Goal: Task Accomplishment & Management: Manage account settings

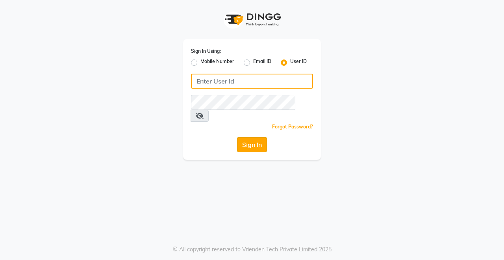
type input "Rimshamakeover123"
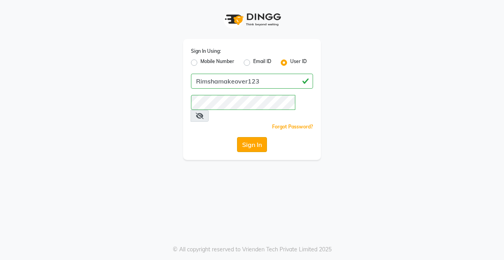
click at [261, 137] on button "Sign In" at bounding box center [252, 144] width 30 height 15
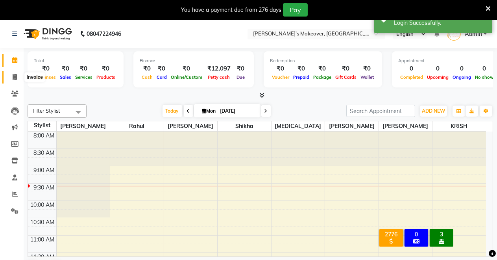
drag, startPoint x: 15, startPoint y: 74, endPoint x: 13, endPoint y: 63, distance: 11.3
click at [15, 74] on icon at bounding box center [15, 77] width 4 height 6
click at [13, 63] on icon at bounding box center [14, 60] width 5 height 6
click at [187, 109] on icon at bounding box center [188, 111] width 3 height 5
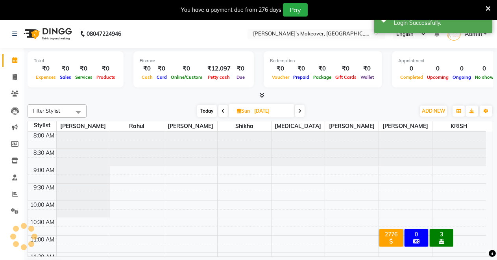
scroll to position [35, 0]
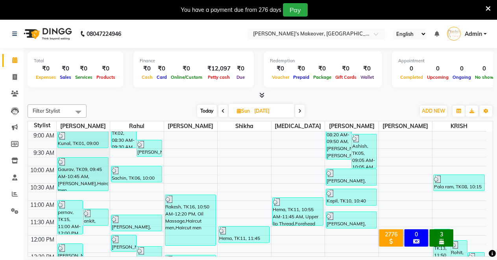
click at [298, 112] on span at bounding box center [299, 111] width 9 height 12
type input "[DATE]"
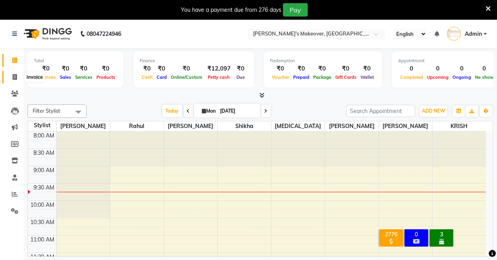
click at [17, 74] on span at bounding box center [15, 77] width 14 height 9
select select "7317"
select select "service"
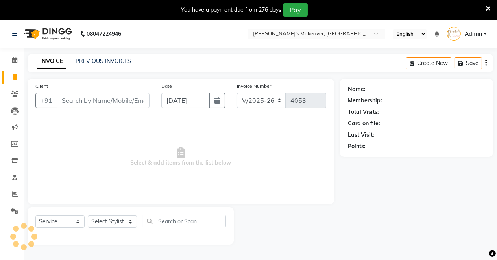
click at [74, 96] on input "Client" at bounding box center [103, 100] width 93 height 15
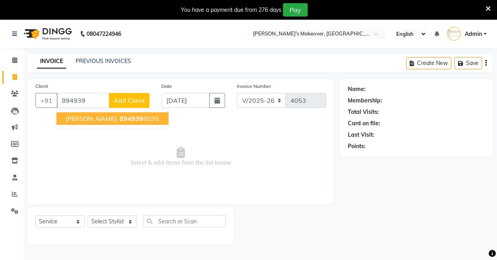
click at [121, 117] on ngb-highlight "894939 8035" at bounding box center [138, 119] width 41 height 8
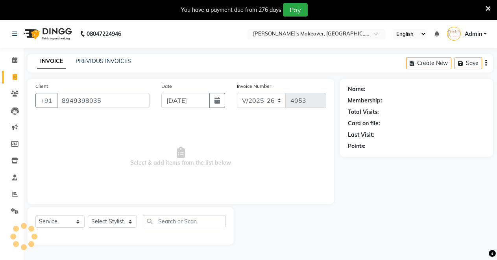
type input "8949398035"
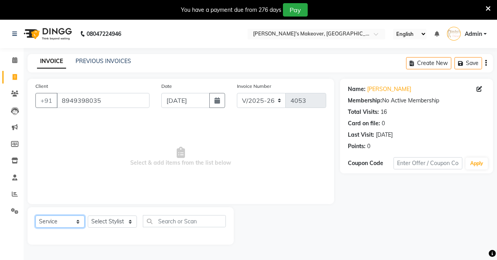
click at [64, 220] on select "Select Service Product Membership Package Voucher Prepaid Gift Card" at bounding box center [59, 221] width 49 height 12
click at [73, 227] on select "Select Service Product Membership Package Voucher Prepaid Gift Card" at bounding box center [59, 221] width 49 height 12
click at [106, 223] on select "Select Stylist Badal kumar Jeetu KRISH Kushal Nikita Rahul Sachin Dangoriya Shi…" at bounding box center [112, 221] width 49 height 12
select select "84062"
click at [88, 215] on select "Select Stylist Badal kumar Jeetu KRISH Kushal Nikita Rahul Sachin Dangoriya Shi…" at bounding box center [112, 221] width 49 height 12
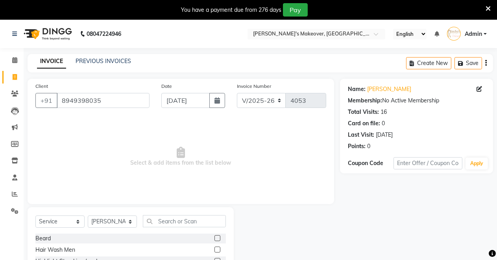
click at [215, 237] on label at bounding box center [218, 238] width 6 height 6
click at [215, 237] on input "checkbox" at bounding box center [217, 238] width 5 height 5
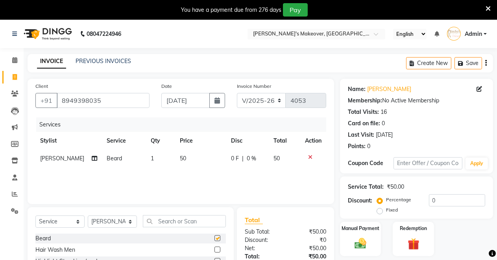
checkbox input "false"
click at [373, 243] on div "Manual Payment" at bounding box center [360, 239] width 43 height 36
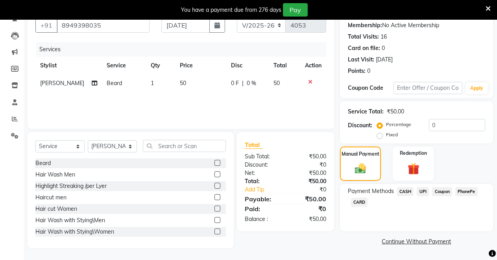
click at [402, 194] on span "CASH" at bounding box center [405, 191] width 17 height 9
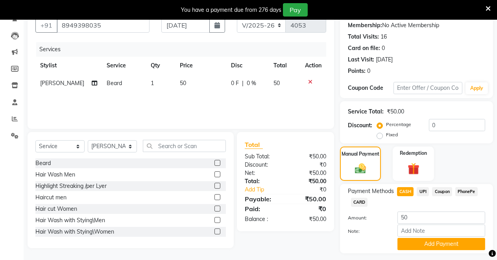
scroll to position [96, 0]
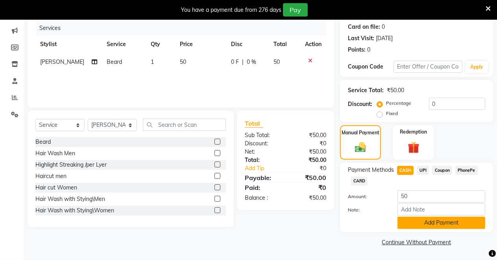
click at [407, 221] on button "Add Payment" at bounding box center [442, 222] width 88 height 12
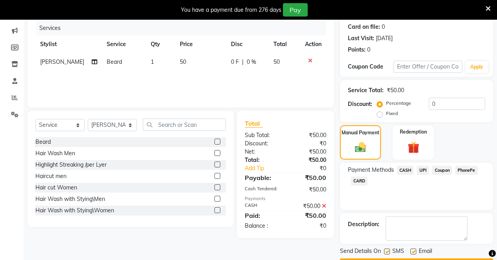
scroll to position [119, 0]
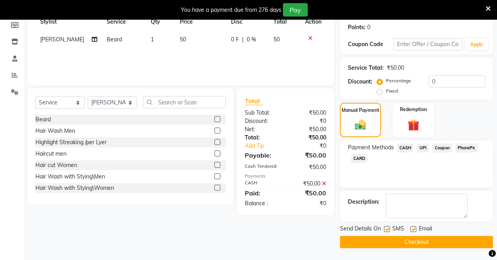
click at [392, 245] on button "Checkout" at bounding box center [416, 242] width 153 height 12
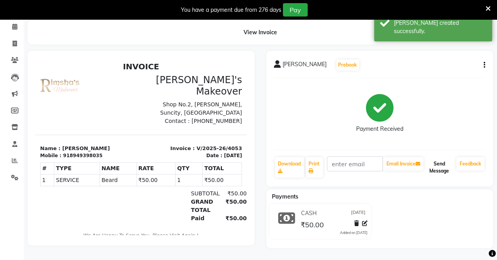
click at [440, 160] on button "Send Message" at bounding box center [439, 167] width 28 height 20
click at [469, 157] on link "Feedback" at bounding box center [471, 163] width 28 height 13
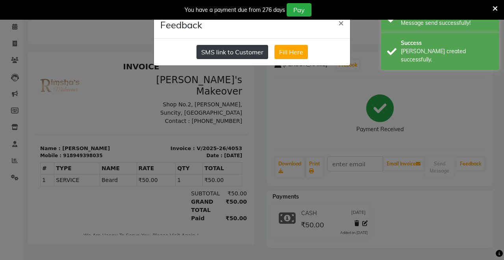
click at [242, 55] on button "SMS link to Customer" at bounding box center [232, 52] width 72 height 14
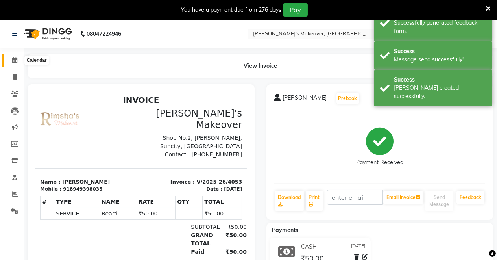
click at [12, 63] on icon at bounding box center [14, 60] width 5 height 6
